Goal: Transaction & Acquisition: Purchase product/service

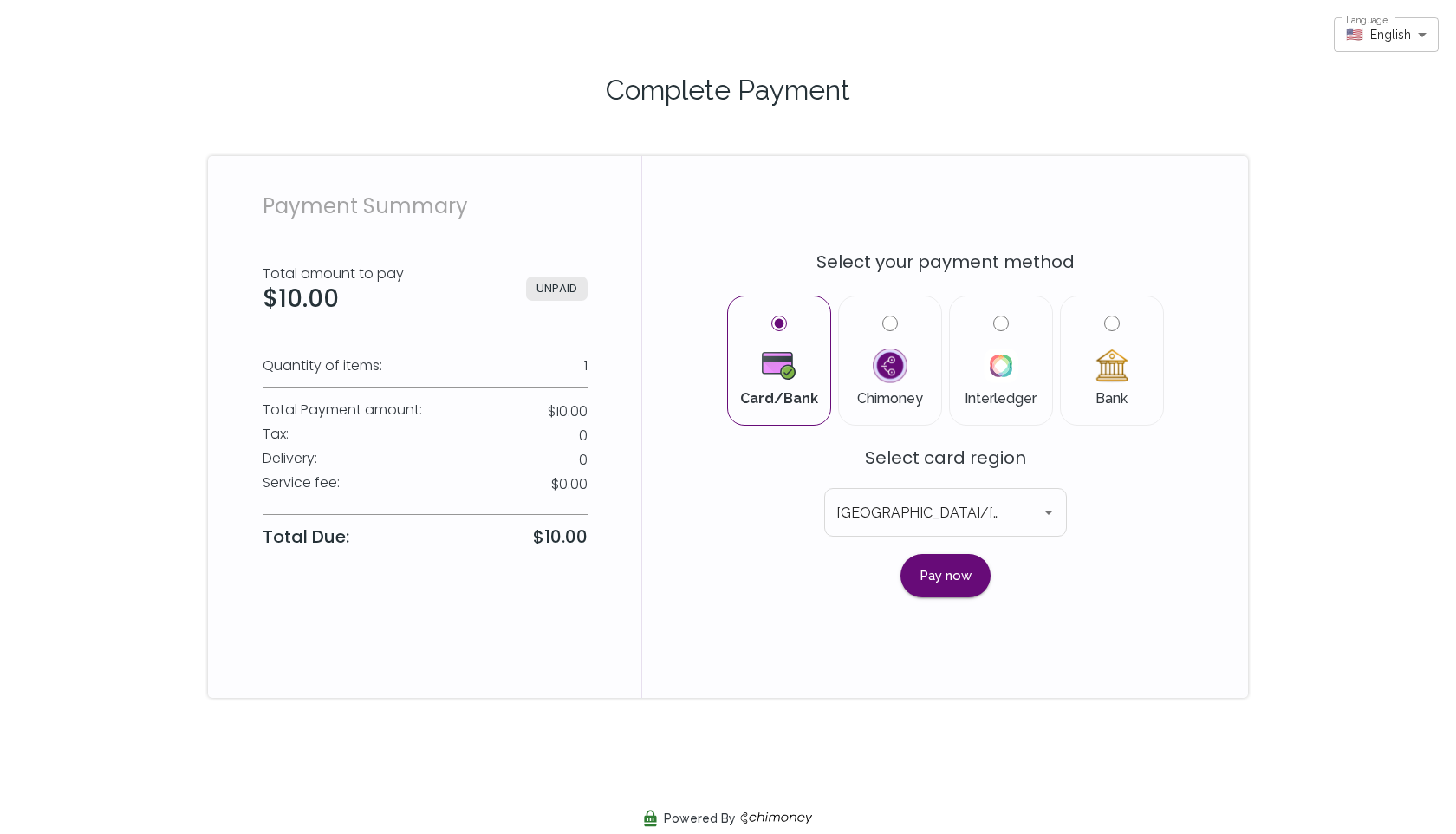
click at [1124, 317] on label "Bank" at bounding box center [1112, 361] width 74 height 90
click at [1120, 317] on input "Bank" at bounding box center [1112, 323] width 16 height 16
radio input "true"
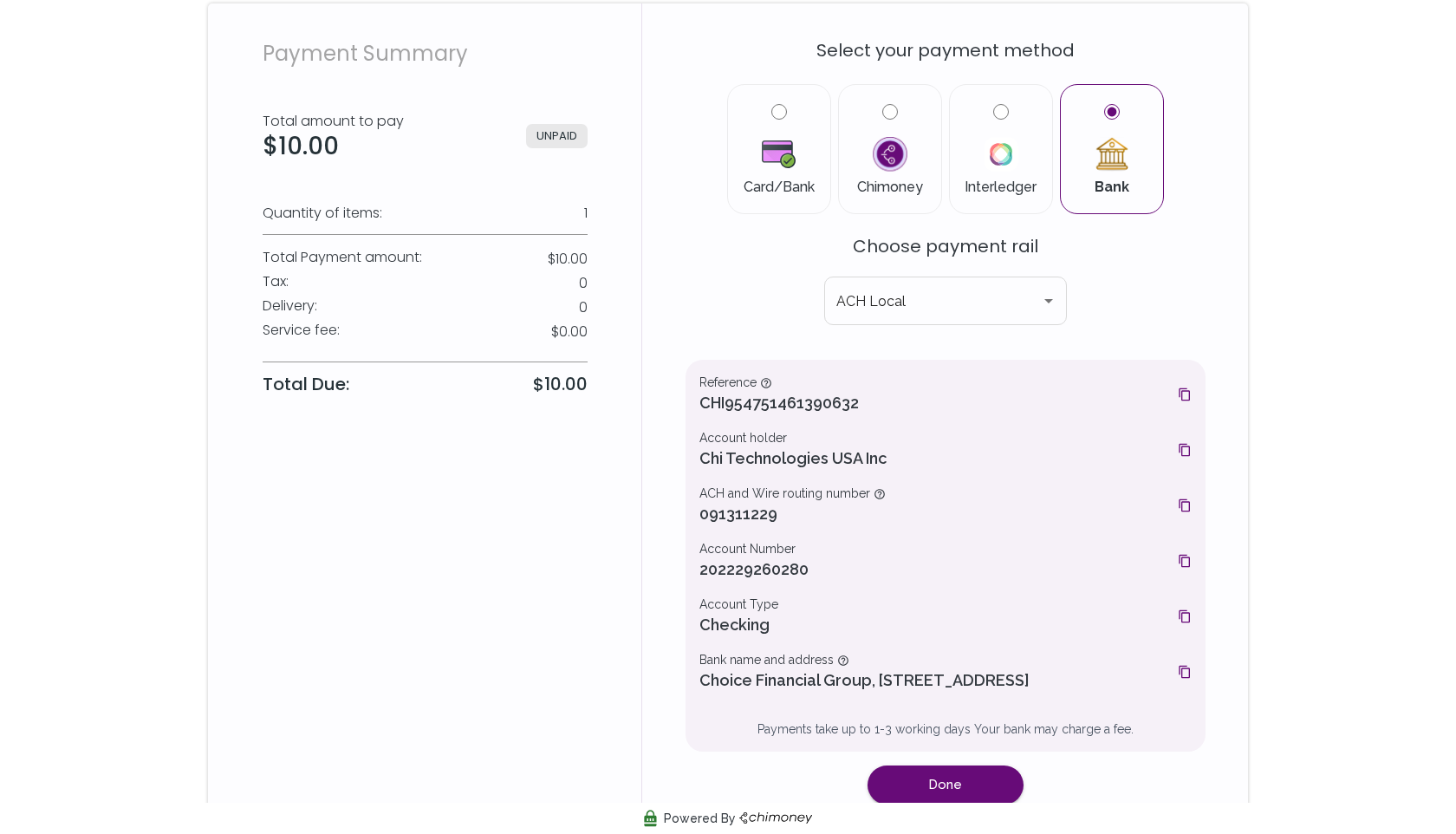
scroll to position [199, 0]
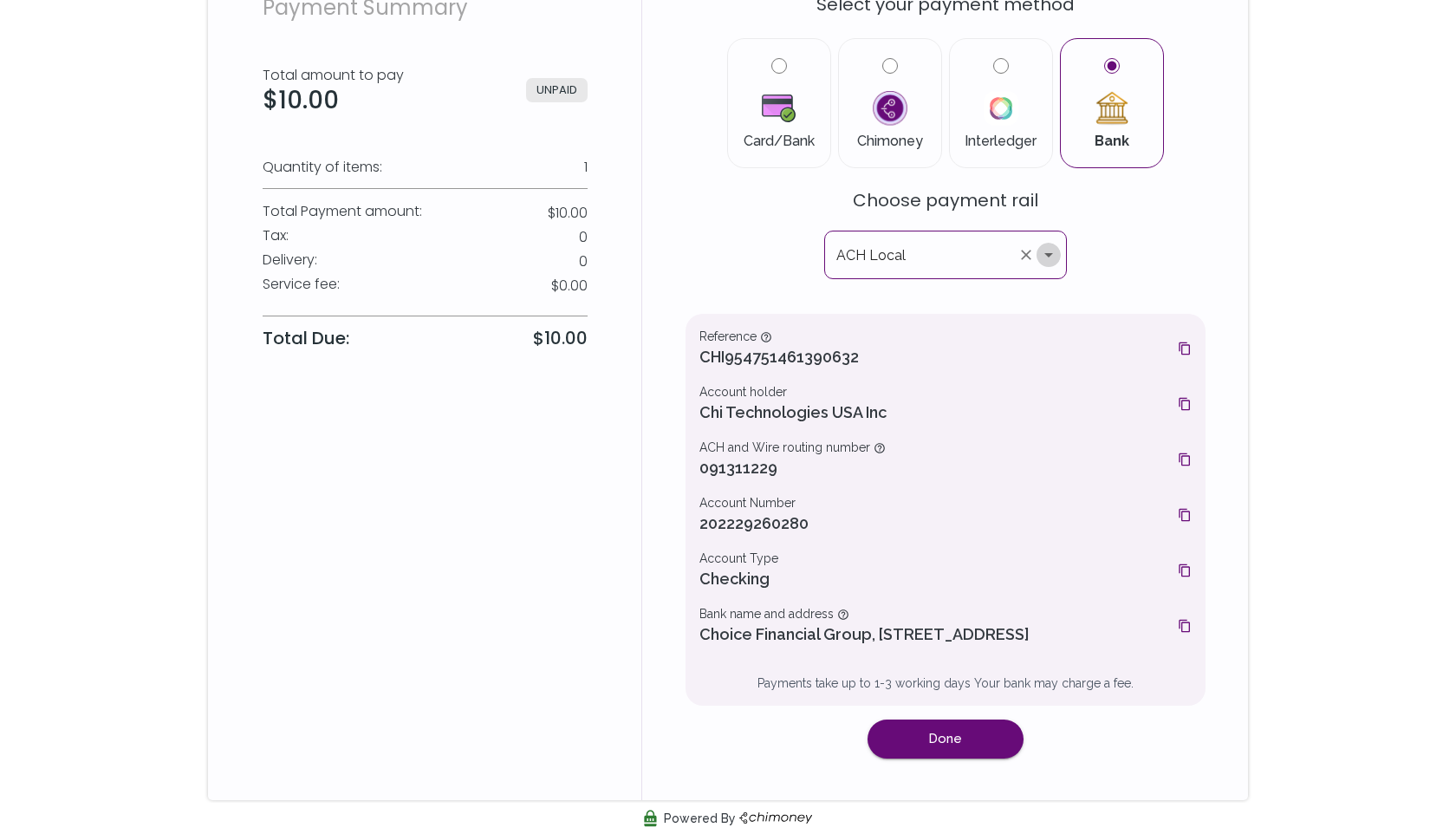
click at [1051, 254] on icon "Open" at bounding box center [1048, 254] width 21 height 21
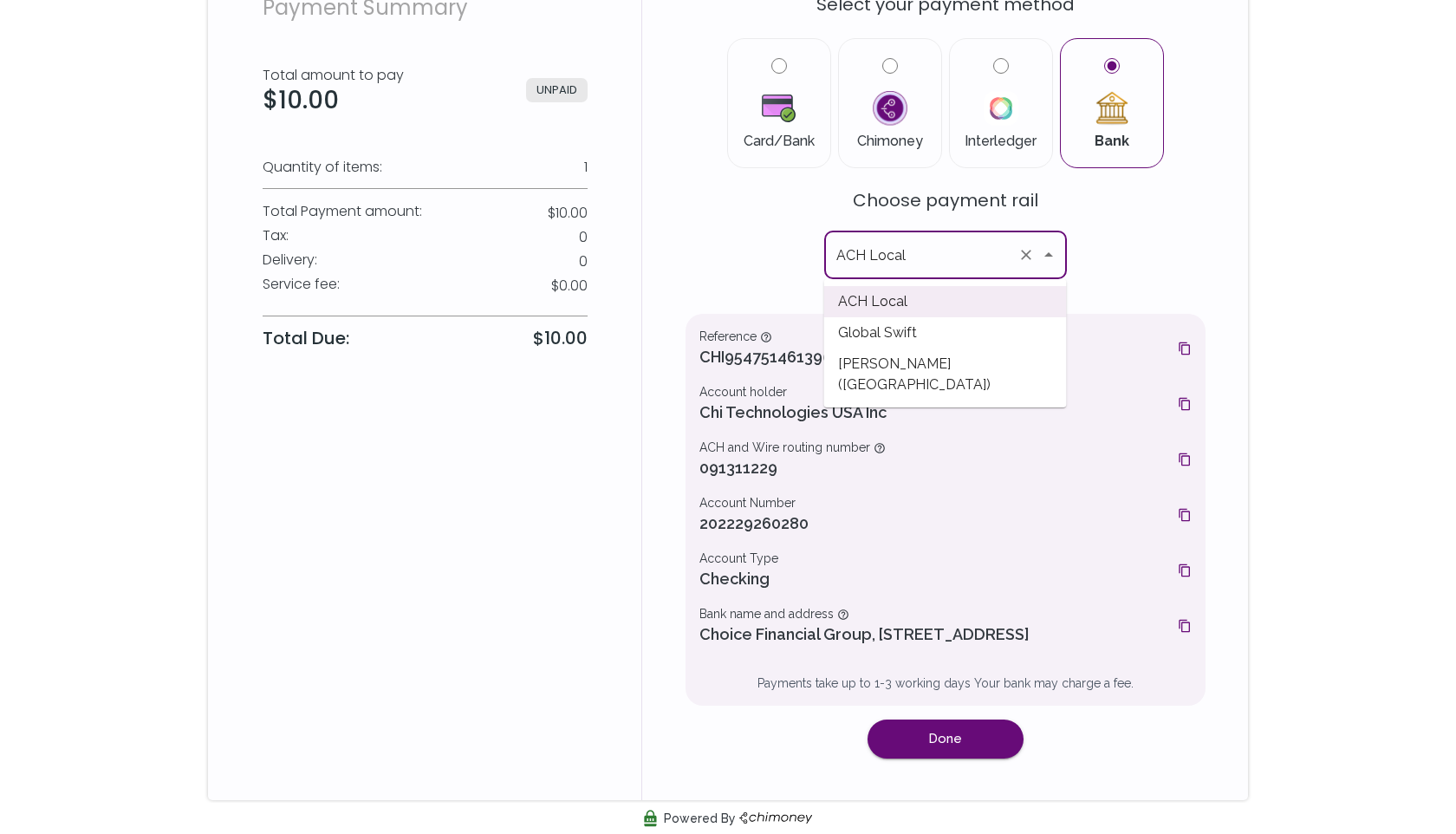
click at [1006, 370] on span "[PERSON_NAME] ([GEOGRAPHIC_DATA])" at bounding box center [946, 374] width 243 height 52
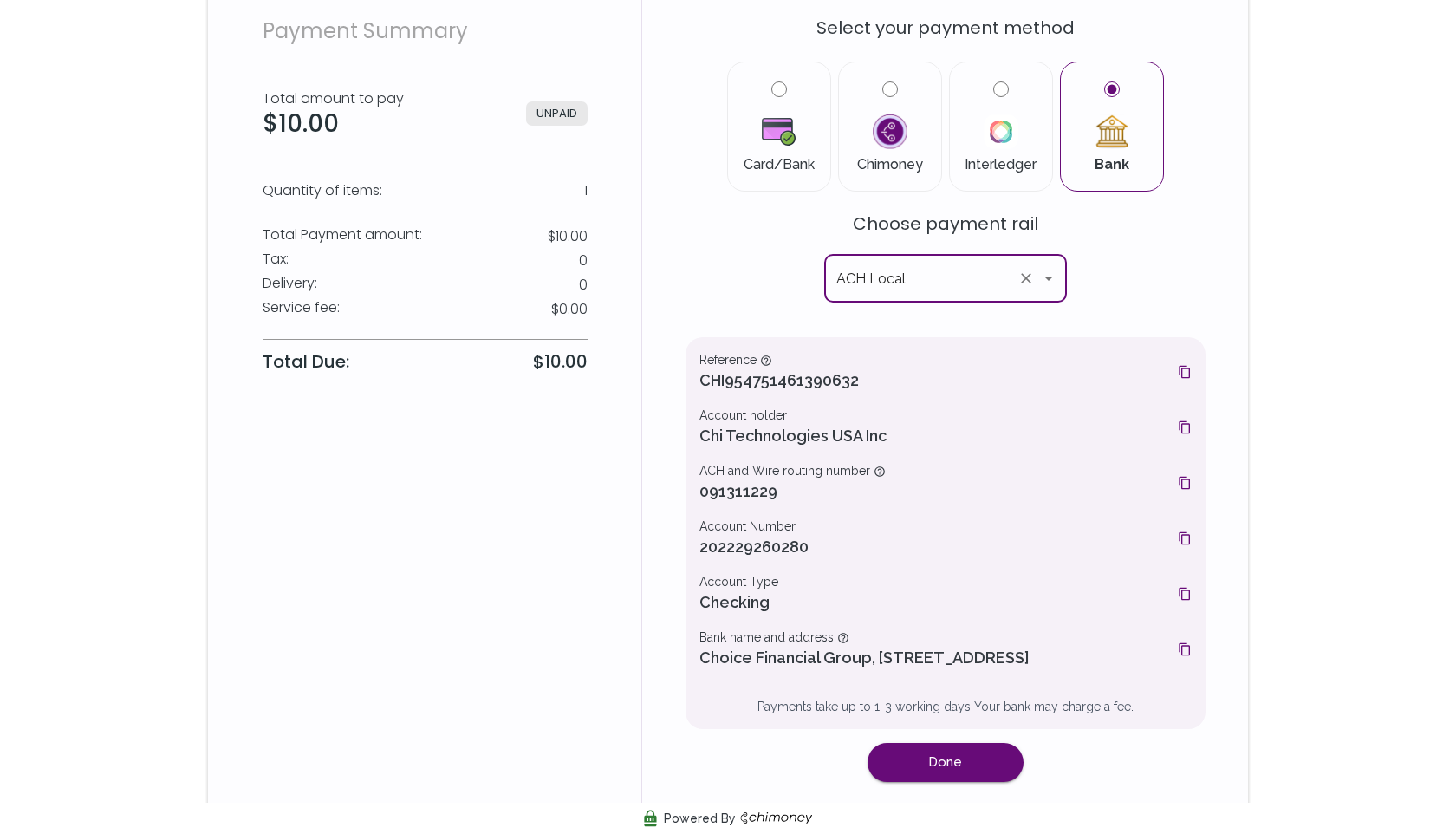
scroll to position [177, 0]
click at [1046, 267] on icon "Open" at bounding box center [1048, 275] width 21 height 21
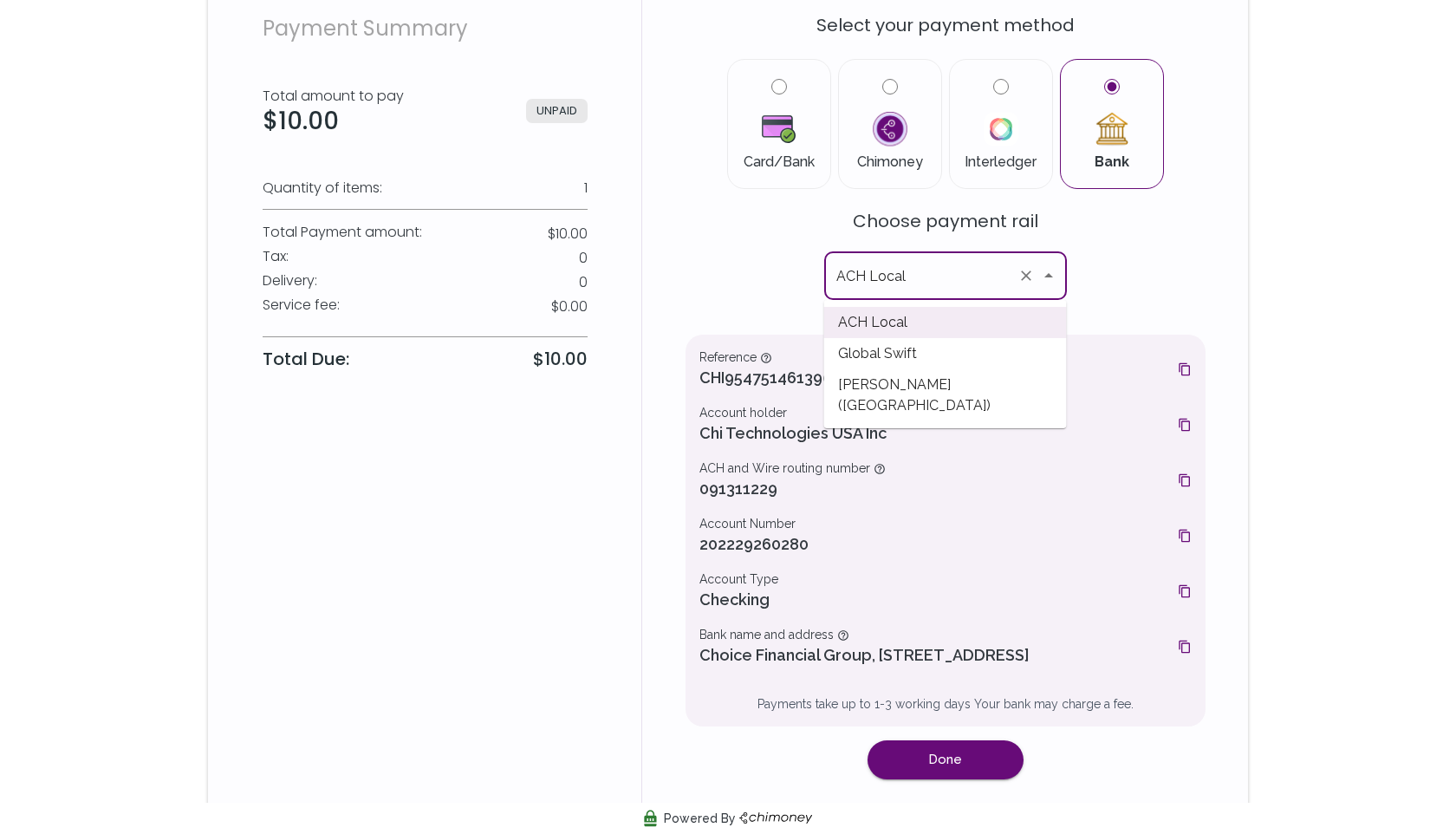
click at [953, 377] on span "[PERSON_NAME] ([GEOGRAPHIC_DATA])" at bounding box center [946, 395] width 243 height 52
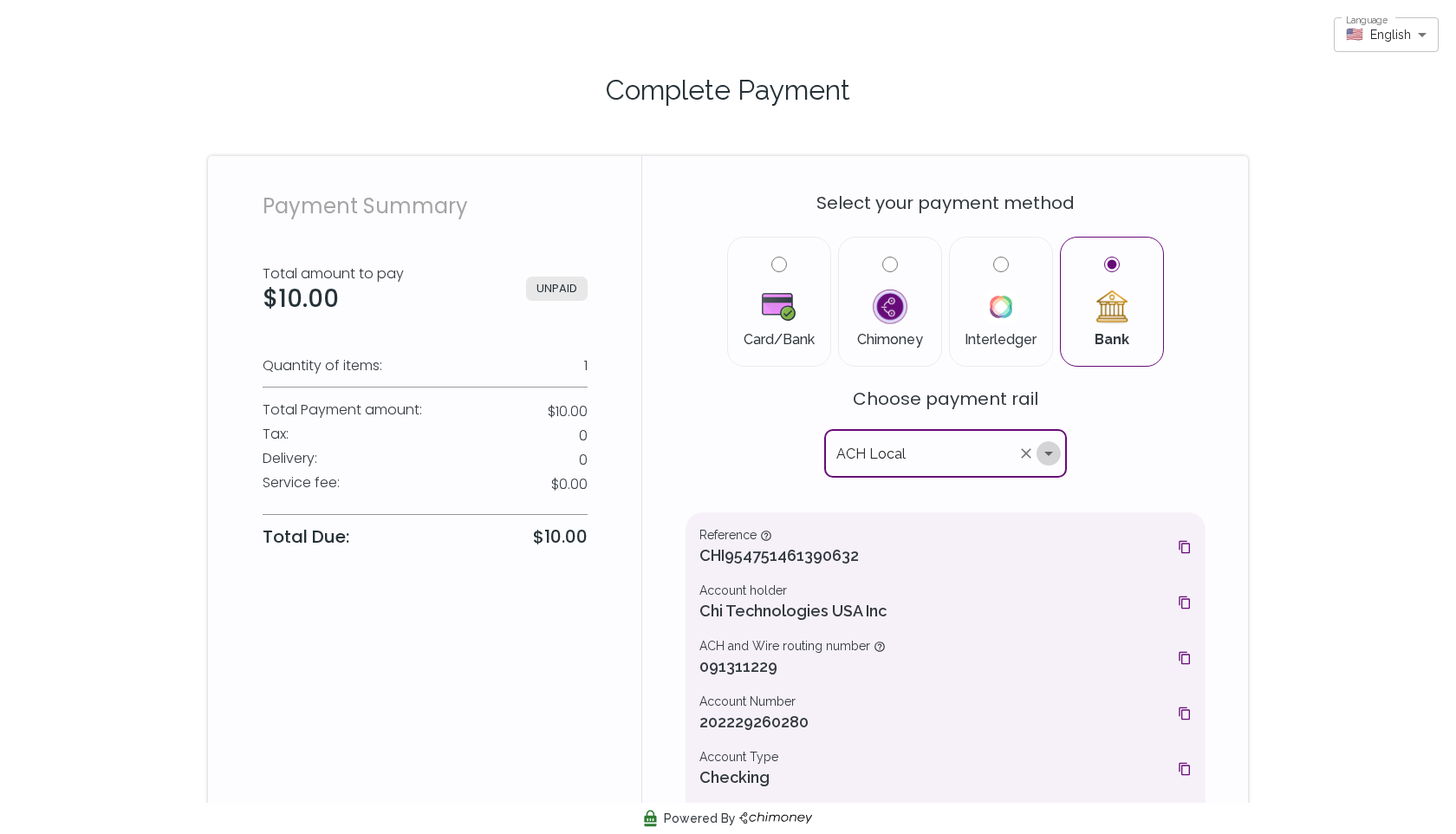
click at [1051, 449] on icon "Open" at bounding box center [1048, 453] width 21 height 21
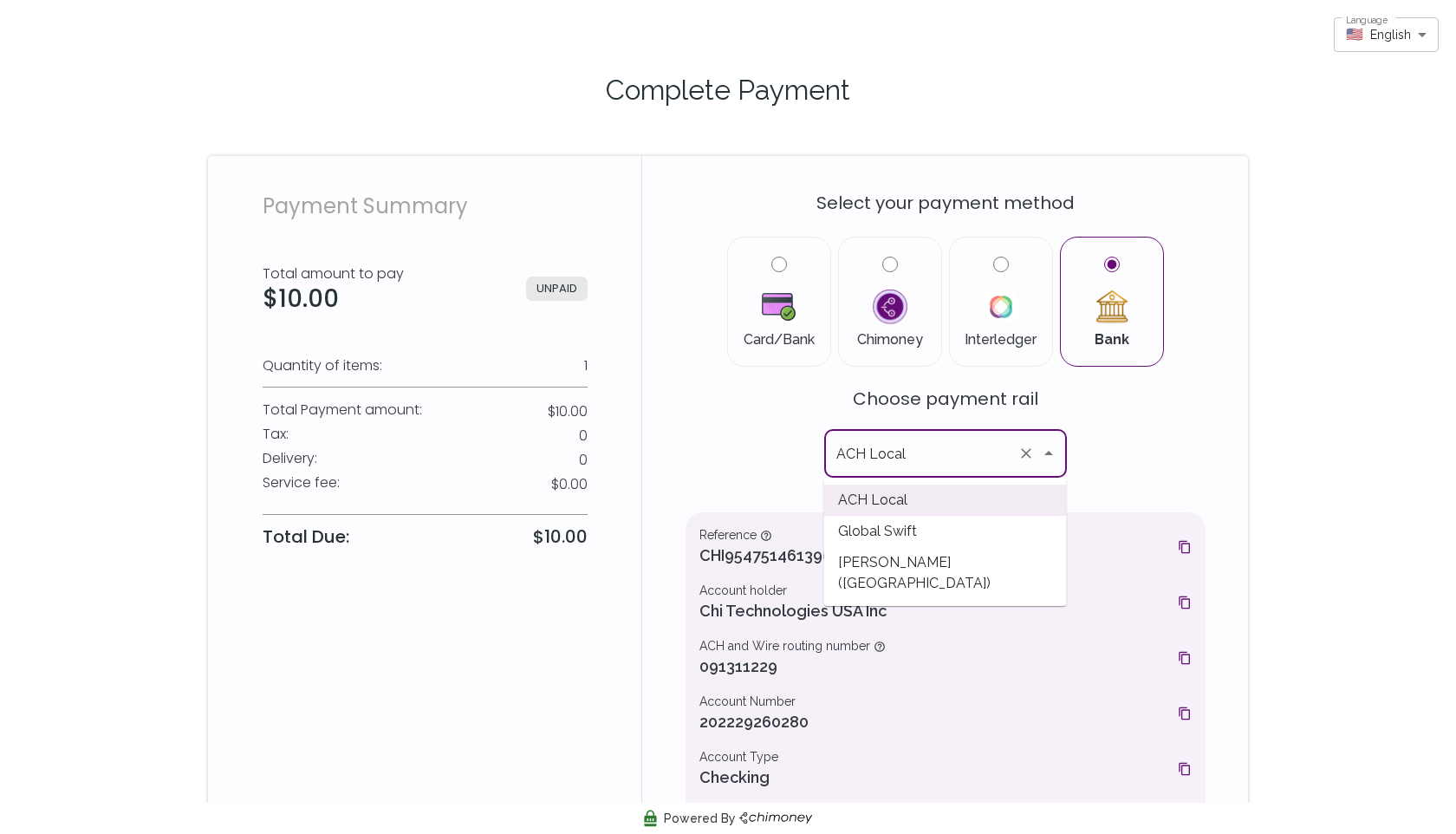
click at [989, 562] on span "[PERSON_NAME] ([GEOGRAPHIC_DATA])" at bounding box center [946, 572] width 243 height 52
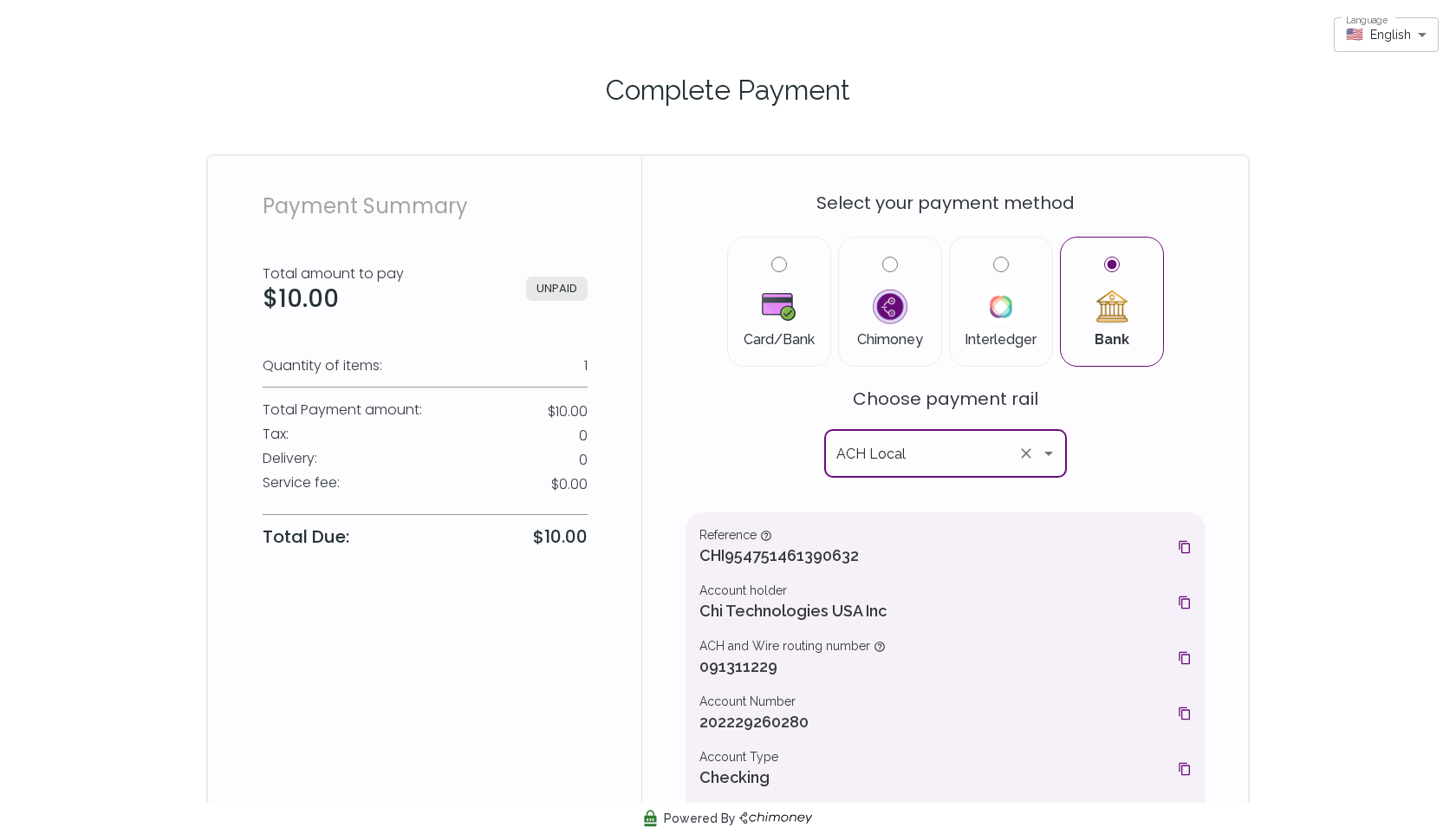
click at [1046, 461] on icon "Open" at bounding box center [1048, 453] width 21 height 21
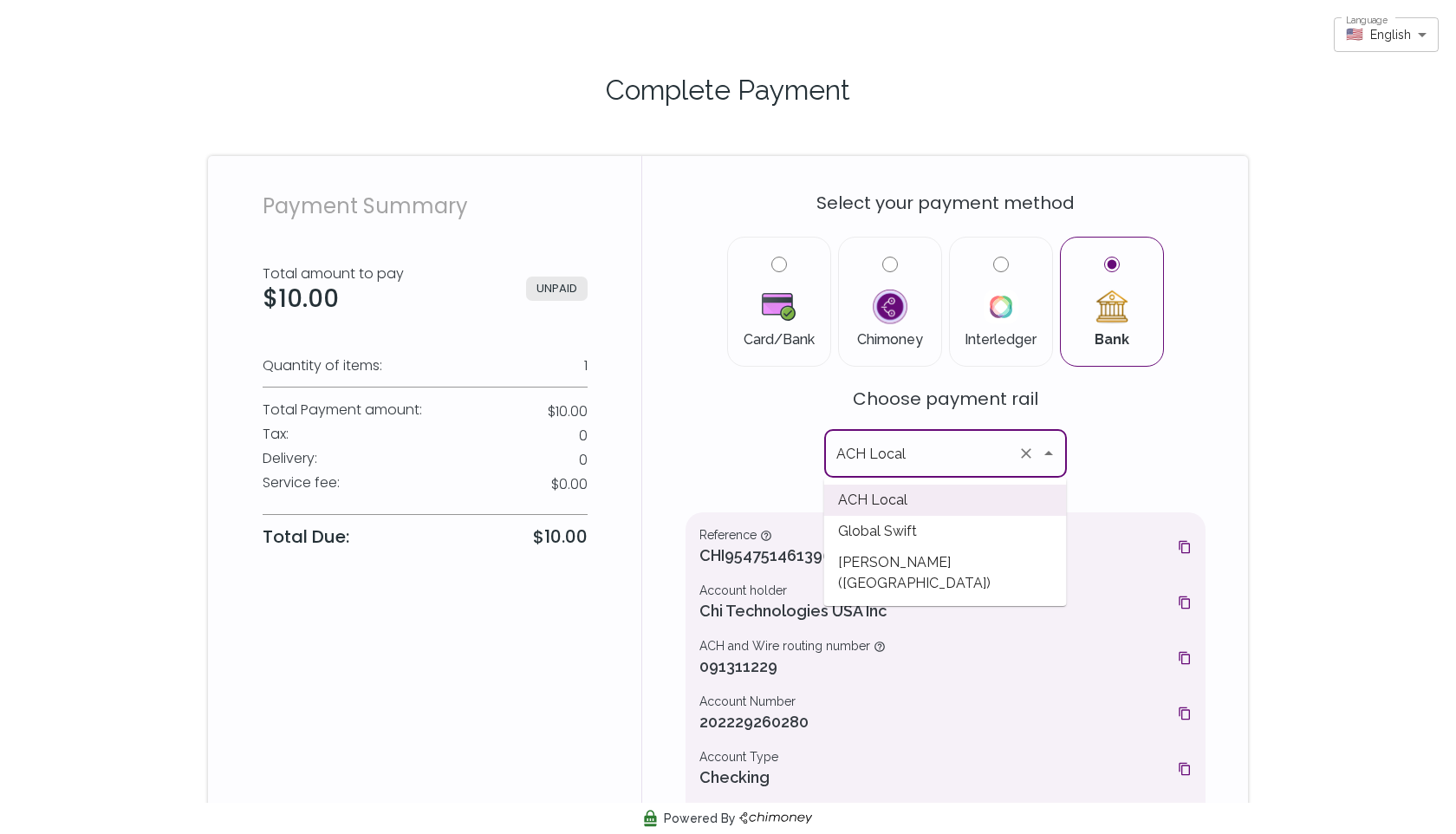
click at [983, 550] on span "[PERSON_NAME] ([GEOGRAPHIC_DATA])" at bounding box center [946, 572] width 243 height 52
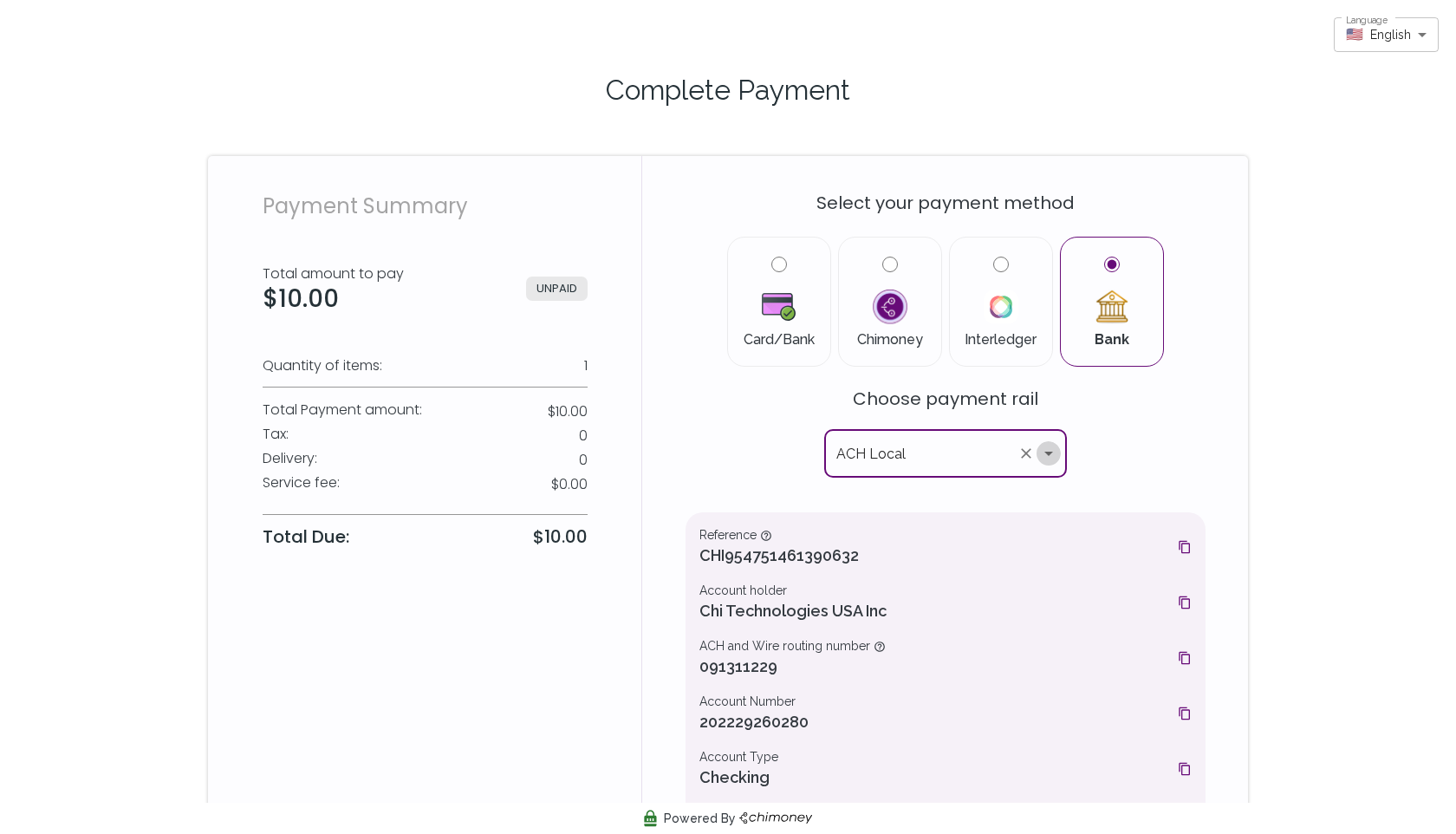
click at [1054, 454] on icon "Open" at bounding box center [1048, 453] width 21 height 21
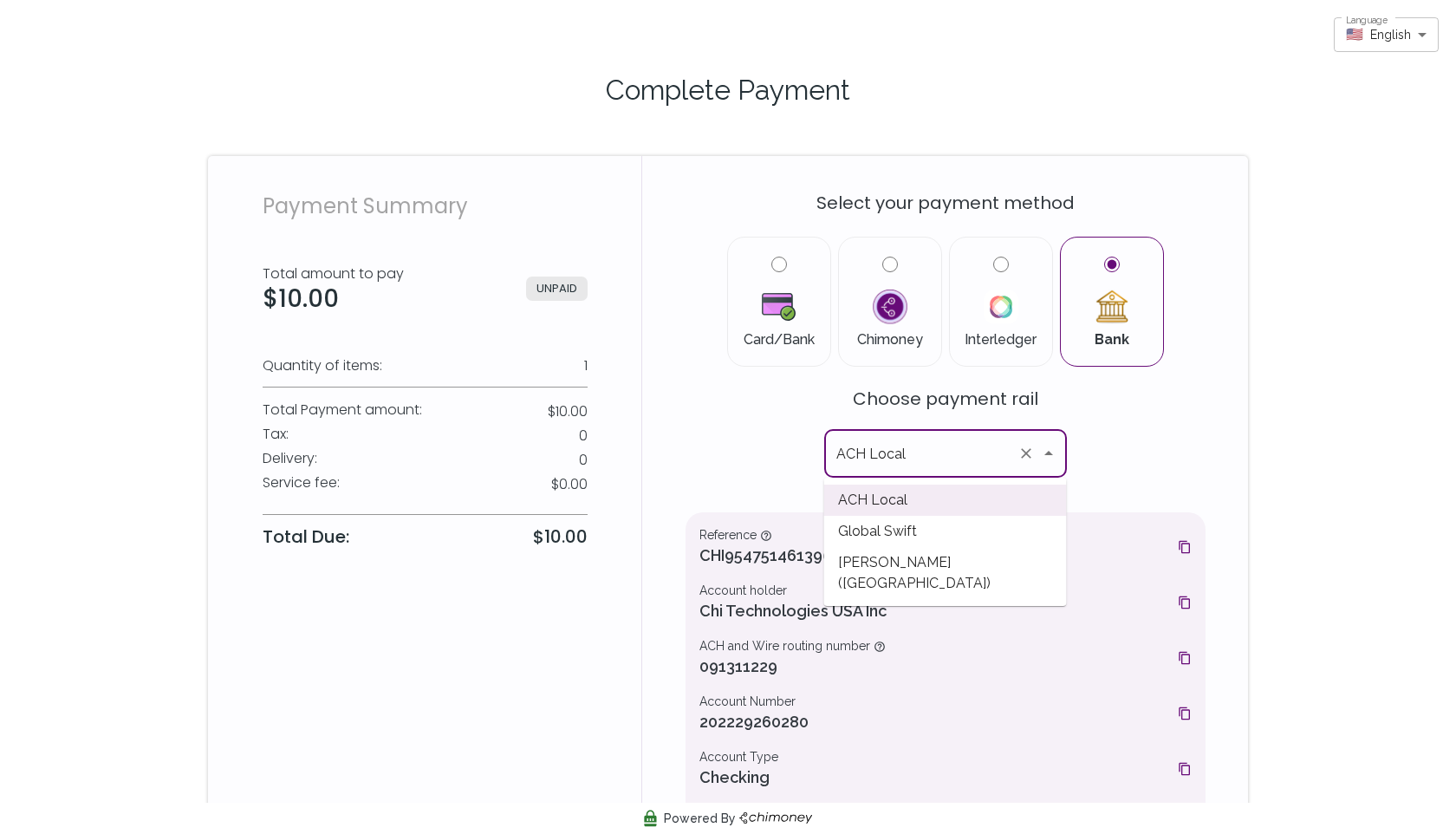
click at [995, 557] on span "[PERSON_NAME] ([GEOGRAPHIC_DATA])" at bounding box center [946, 572] width 243 height 52
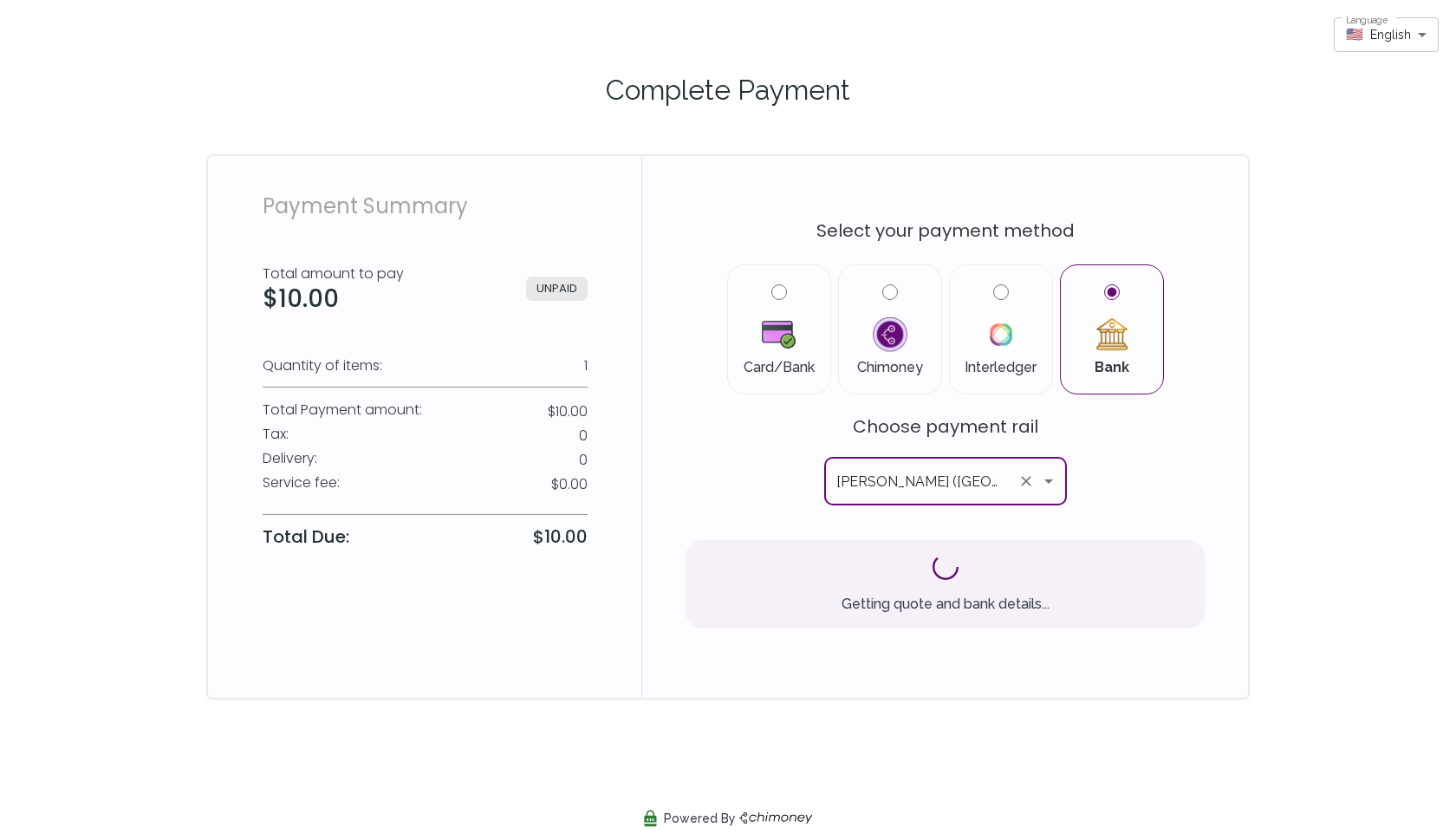
type input "ACH Local"
